Goal: Task Accomplishment & Management: Manage account settings

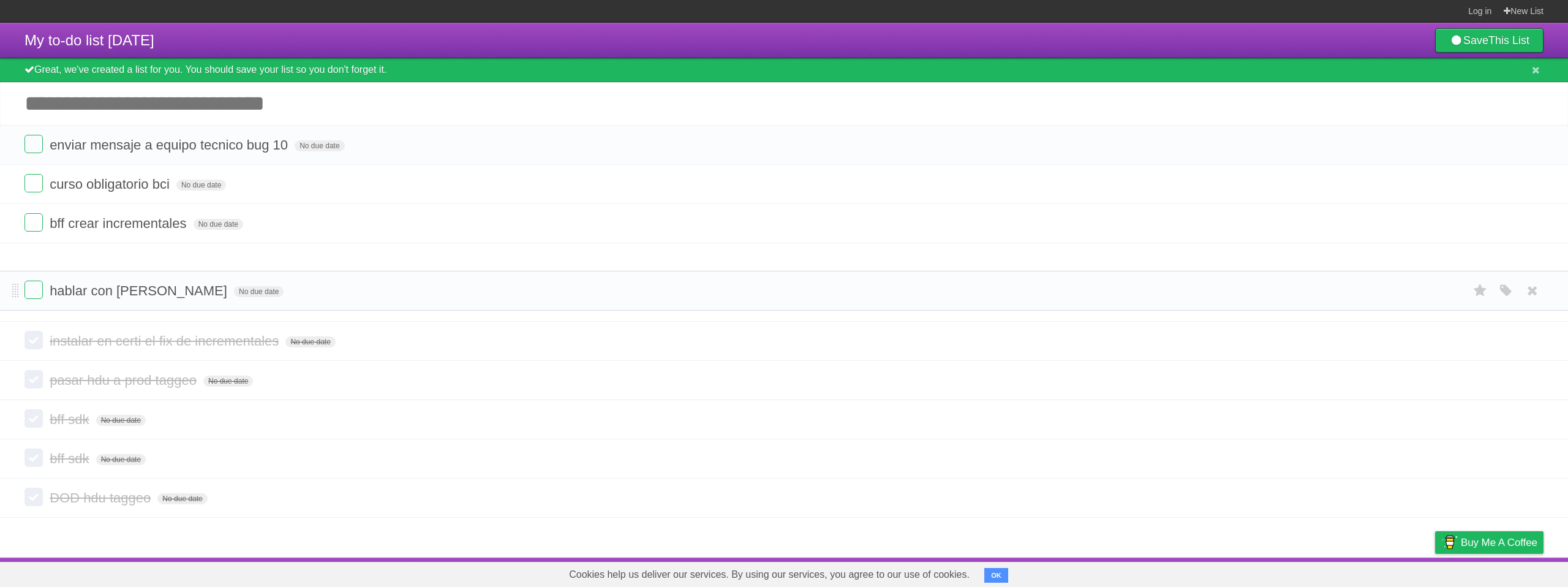
drag, startPoint x: 16, startPoint y: 224, endPoint x: 21, endPoint y: 290, distance: 66.2
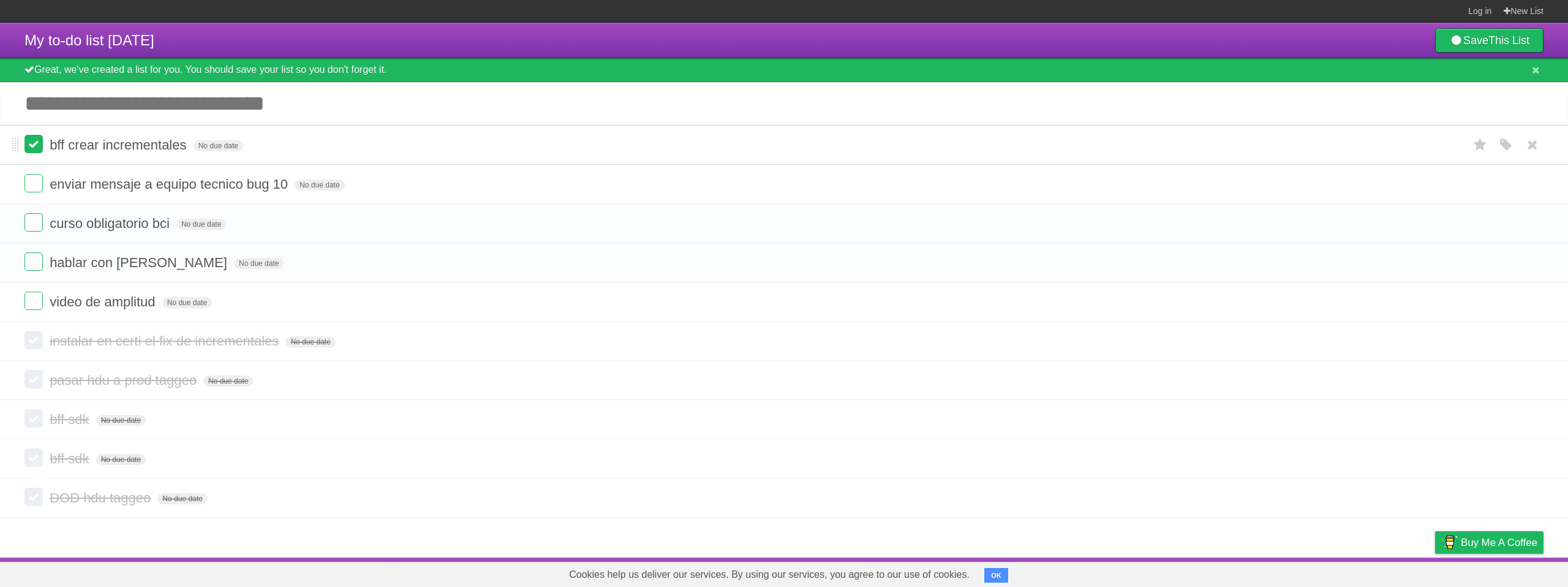
drag, startPoint x: 15, startPoint y: 228, endPoint x: 27, endPoint y: 147, distance: 81.9
click at [1529, 189] on icon at bounding box center [1533, 185] width 17 height 21
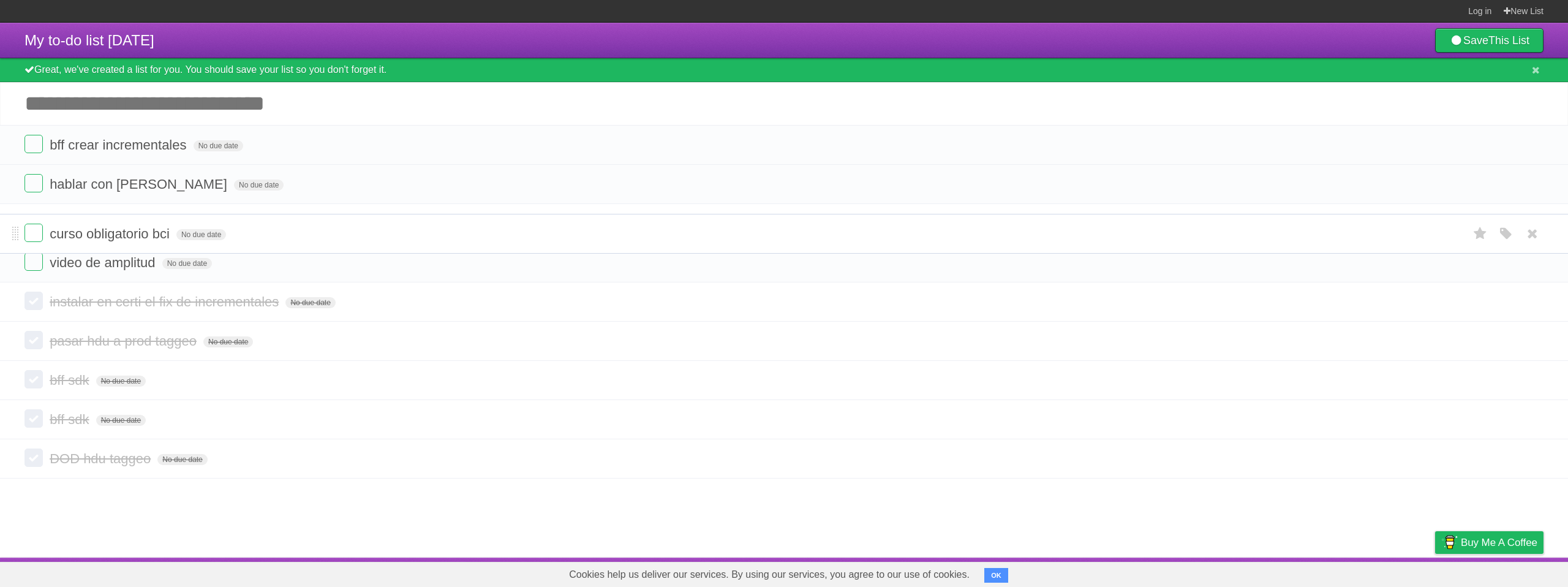
drag, startPoint x: 13, startPoint y: 182, endPoint x: 21, endPoint y: 231, distance: 49.6
click at [234, 191] on span "No due date" at bounding box center [259, 185] width 50 height 11
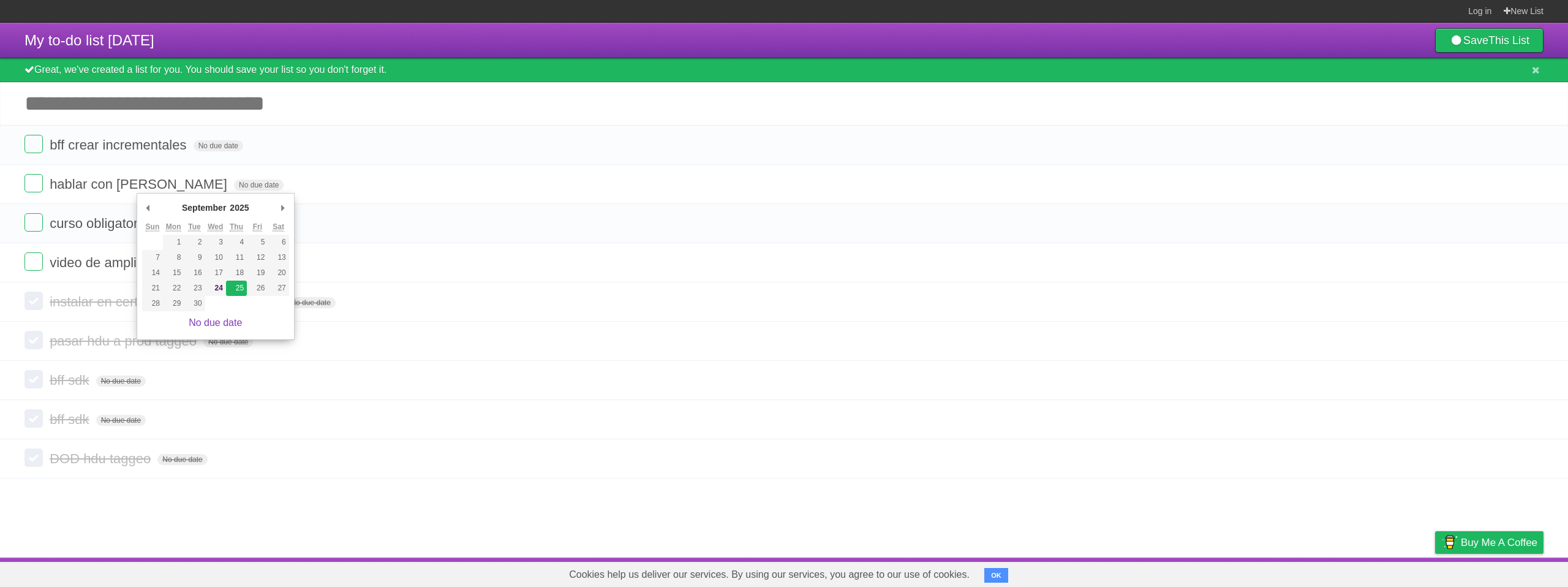
type span "[DATE]"
click at [202, 227] on span "No due date" at bounding box center [202, 224] width 50 height 11
type span "[DATE]"
click at [179, 267] on span "No due date" at bounding box center [187, 263] width 50 height 11
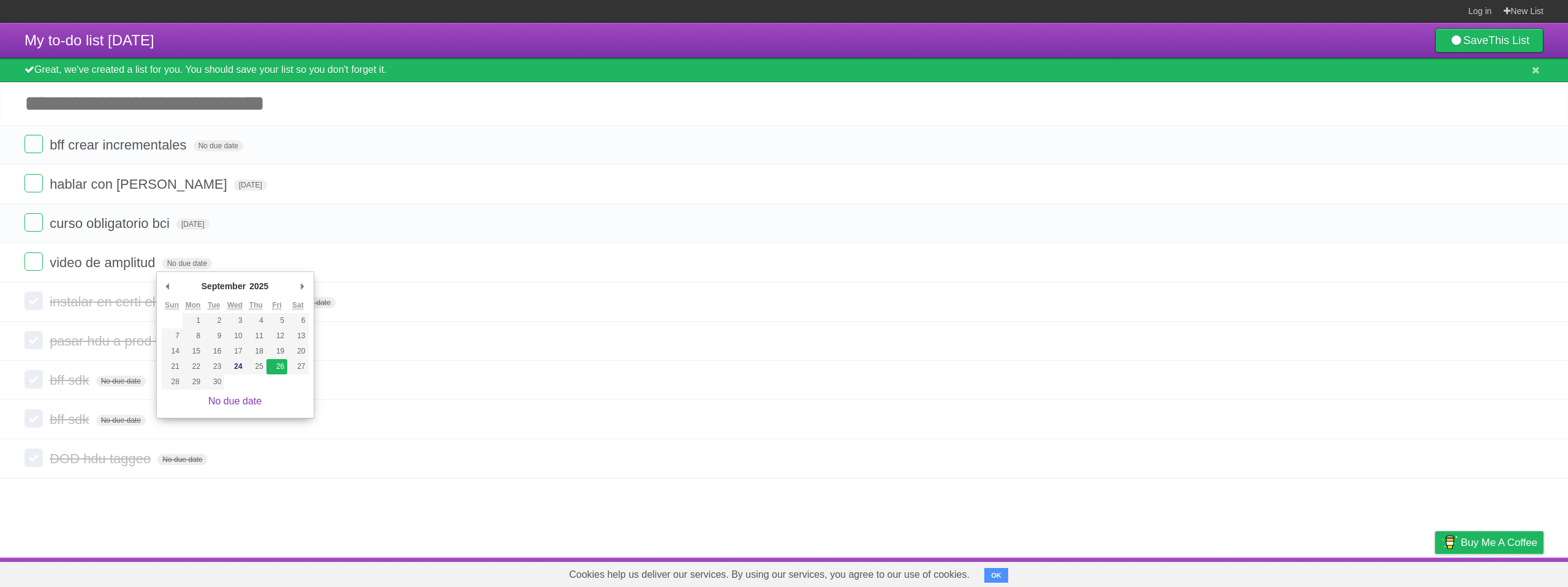
type span "[DATE]"
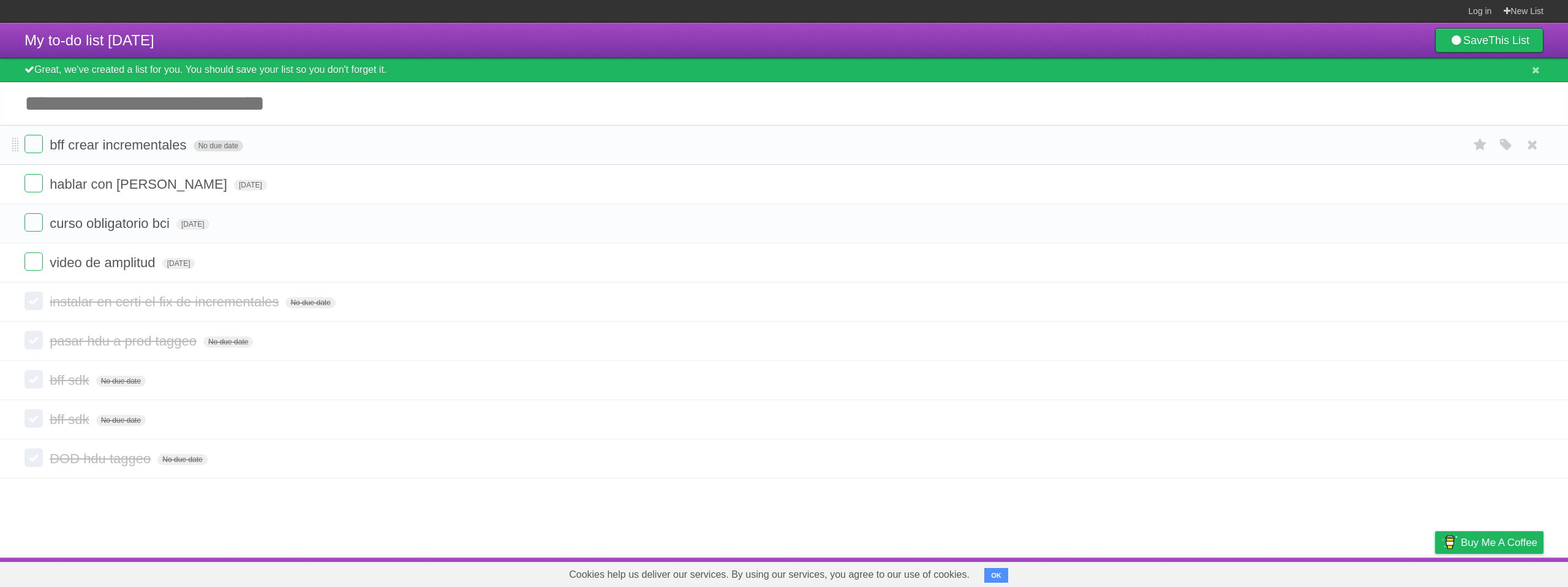
click at [206, 147] on span "No due date" at bounding box center [219, 146] width 50 height 11
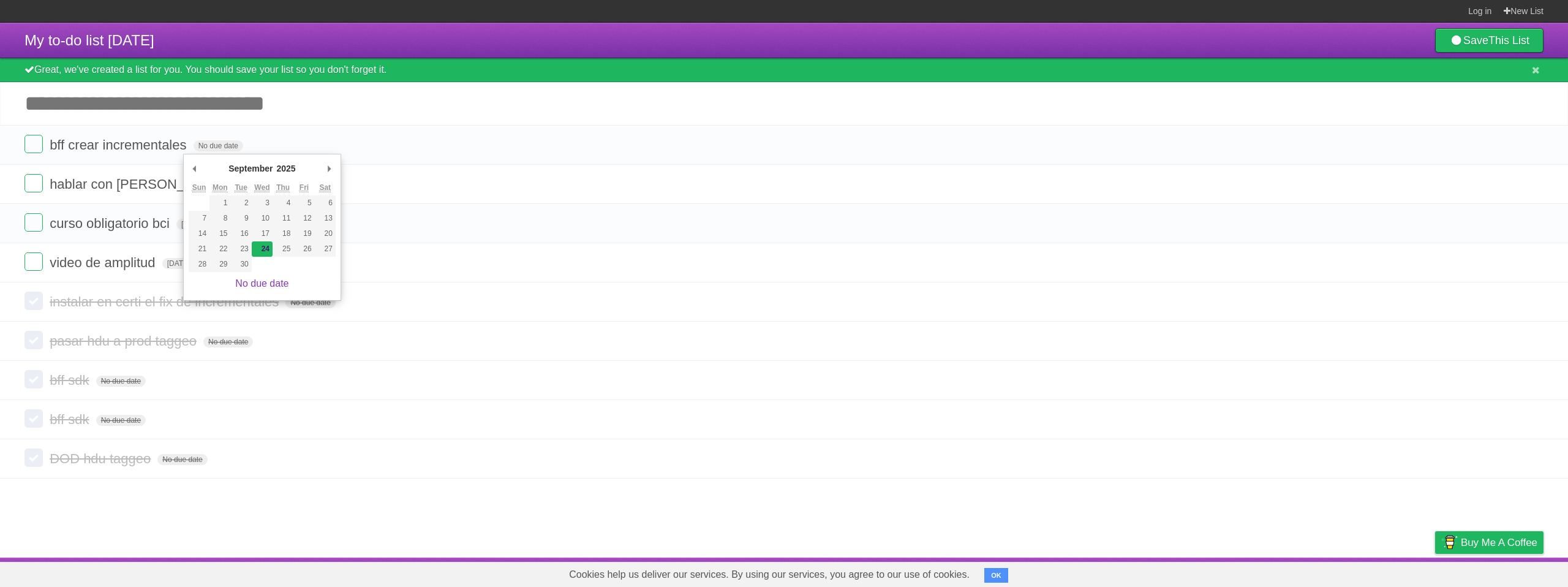
type span "[DATE]"
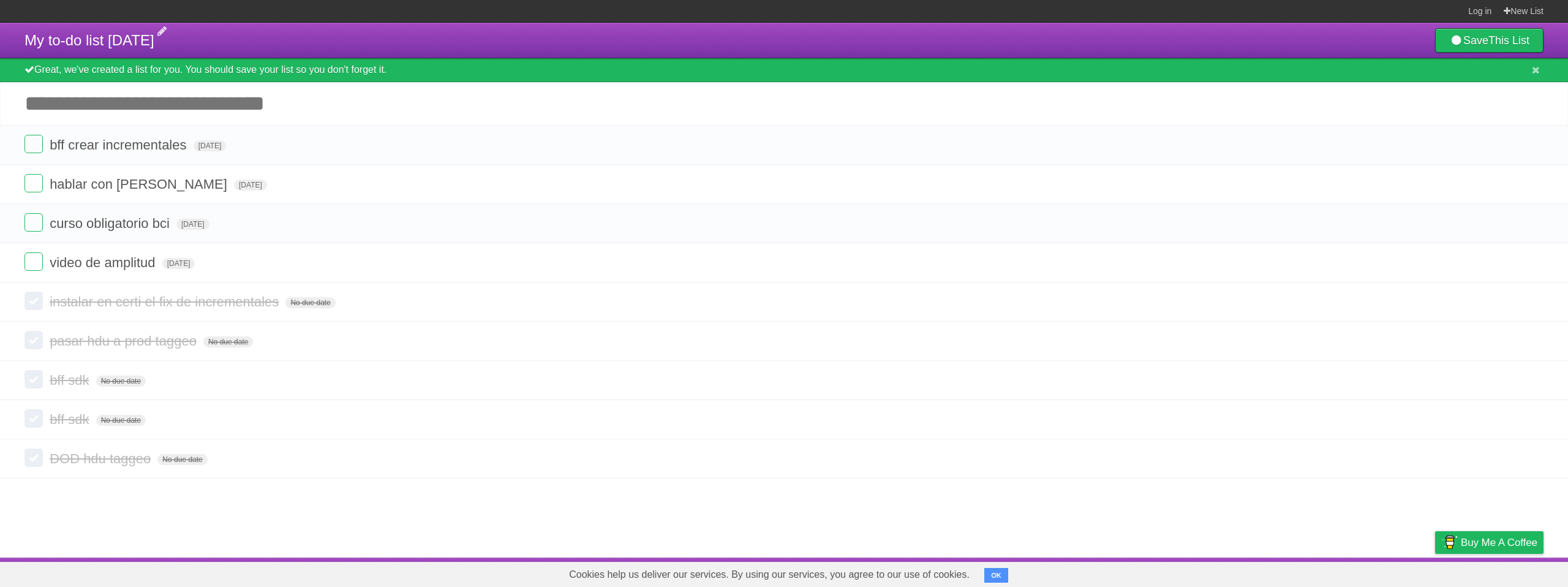
click at [154, 42] on span "My to-do list [DATE]" at bounding box center [89, 39] width 130 height 16
click at [252, 33] on header "My to-do list [DATE] Save This List" at bounding box center [784, 39] width 1568 height 35
click at [154, 44] on span "My to-do list [DATE]" at bounding box center [89, 39] width 130 height 16
type input "***"
